Goal: Entertainment & Leisure: Consume media (video, audio)

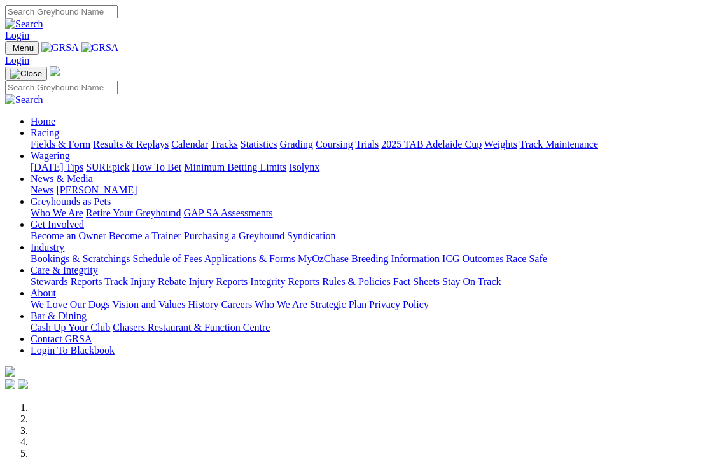
scroll to position [4, 0]
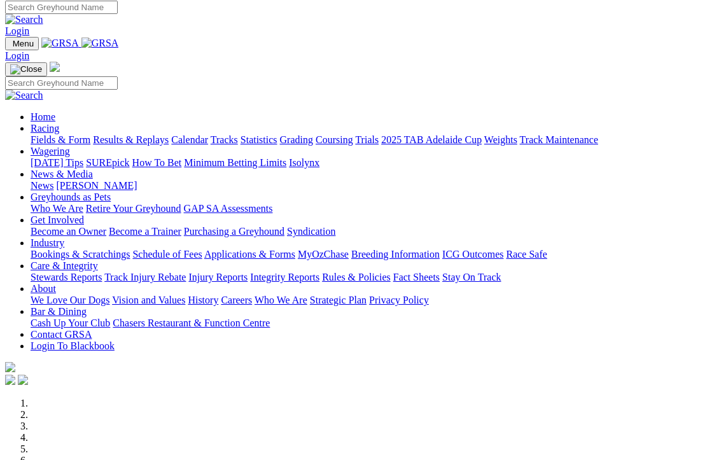
click at [160, 134] on link "Results & Replays" at bounding box center [131, 139] width 76 height 11
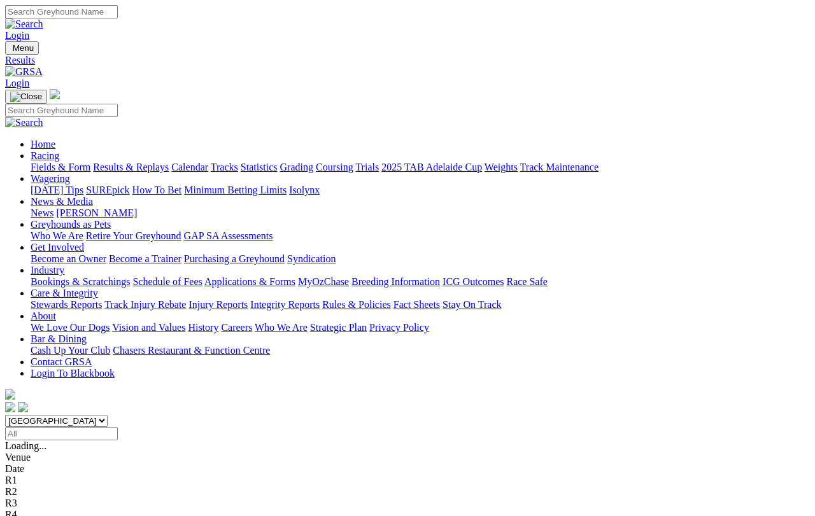
scroll to position [10, 0]
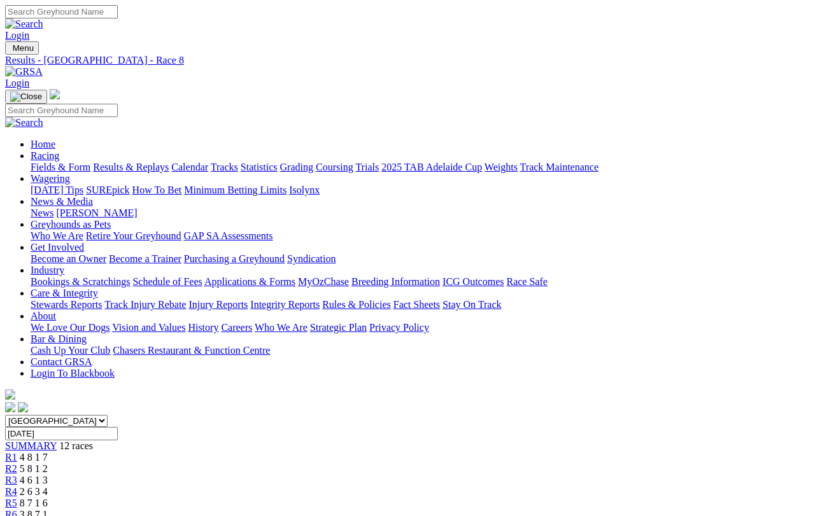
scroll to position [15, 0]
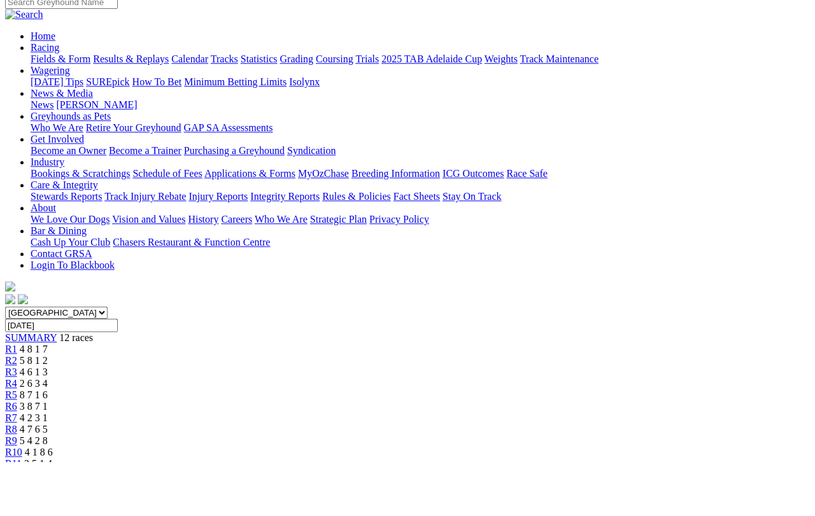
scroll to position [53, 0]
